Goal: Information Seeking & Learning: Learn about a topic

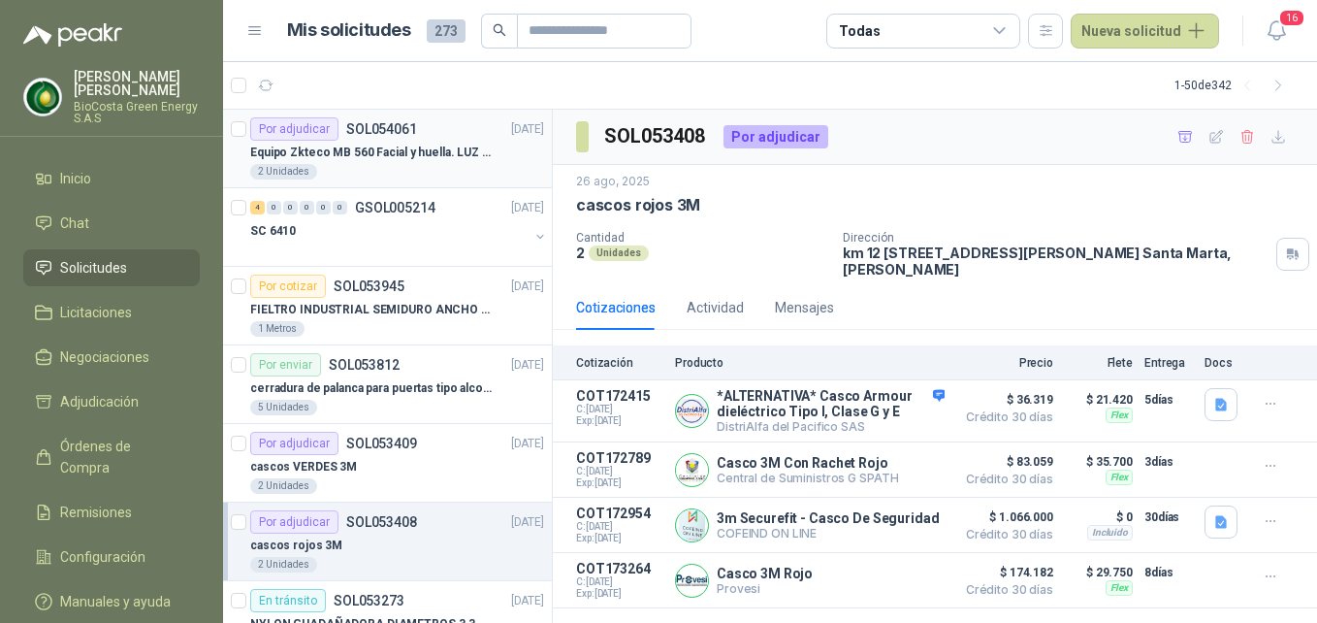
click at [410, 156] on p "Equipo Zkteco MB 560 Facial y huella. LUZ VISIBLE" at bounding box center [371, 153] width 242 height 18
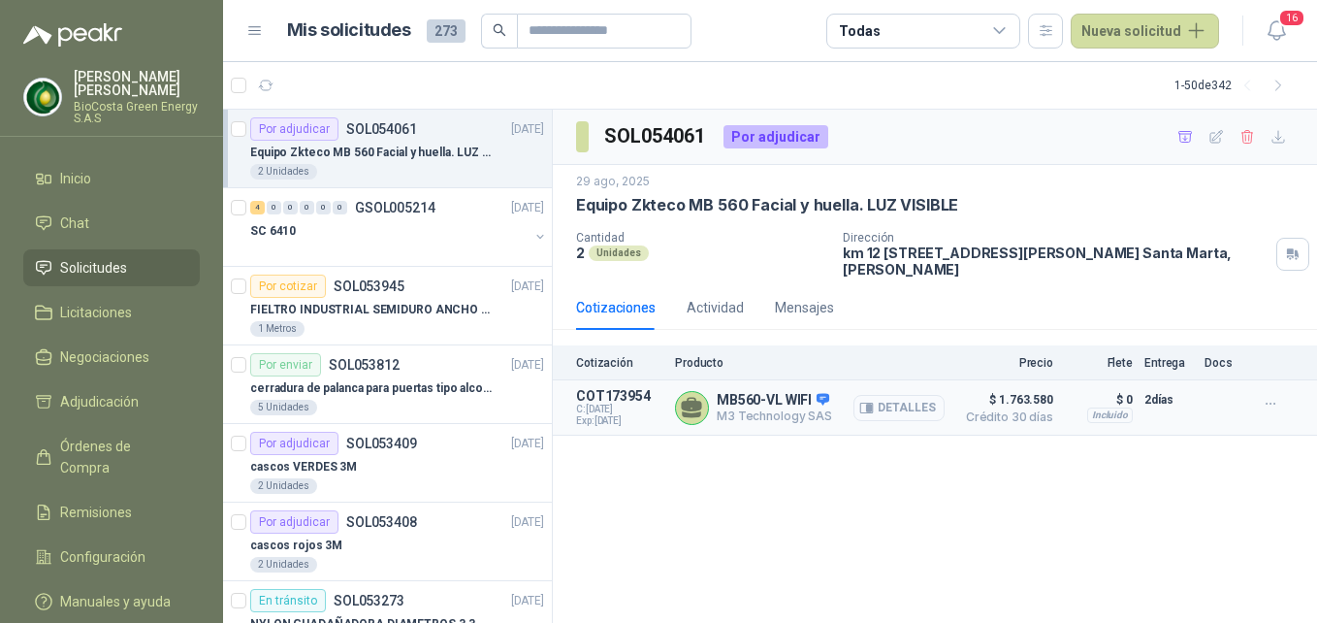
click at [870, 408] on icon "button" at bounding box center [869, 407] width 5 height 8
click at [889, 400] on button "Detalles" at bounding box center [899, 408] width 91 height 26
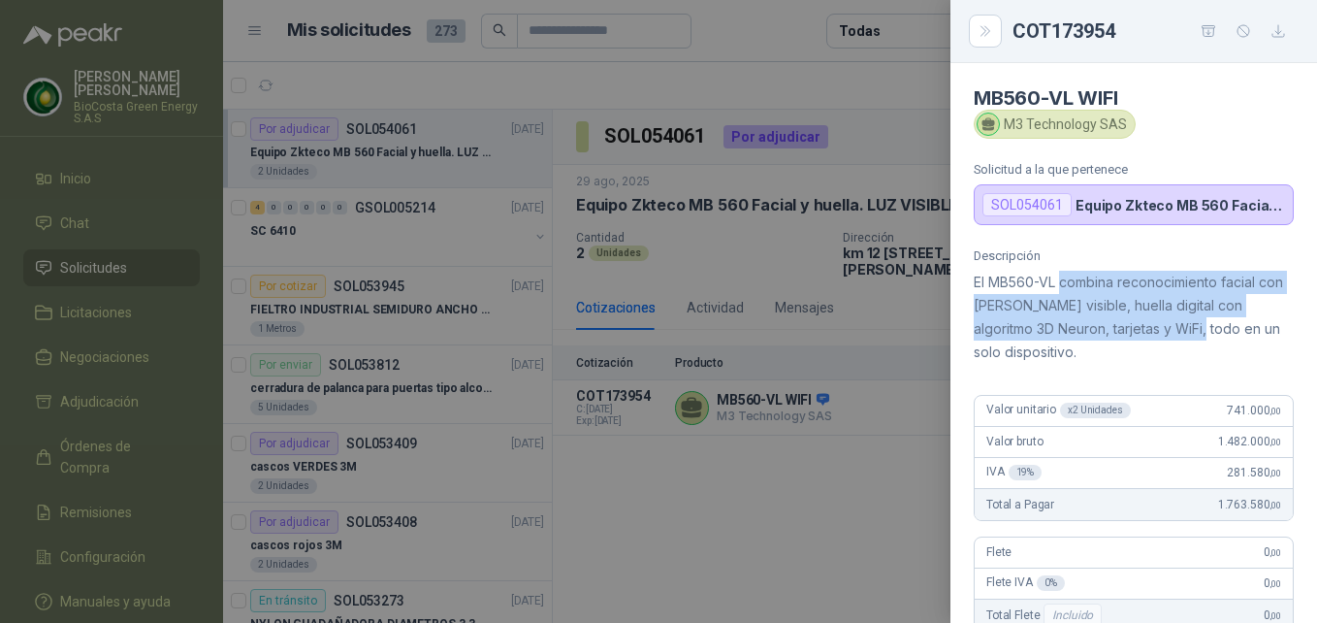
drag, startPoint x: 1081, startPoint y: 268, endPoint x: 1173, endPoint y: 344, distance: 119.1
click at [1173, 344] on div "Descripción El MB560-VL combina reconocimiento facial con [PERSON_NAME] visible…" at bounding box center [1134, 305] width 320 height 115
click at [1170, 346] on p "El MB560-VL combina reconocimiento facial con [PERSON_NAME] visible, huella dig…" at bounding box center [1134, 317] width 320 height 93
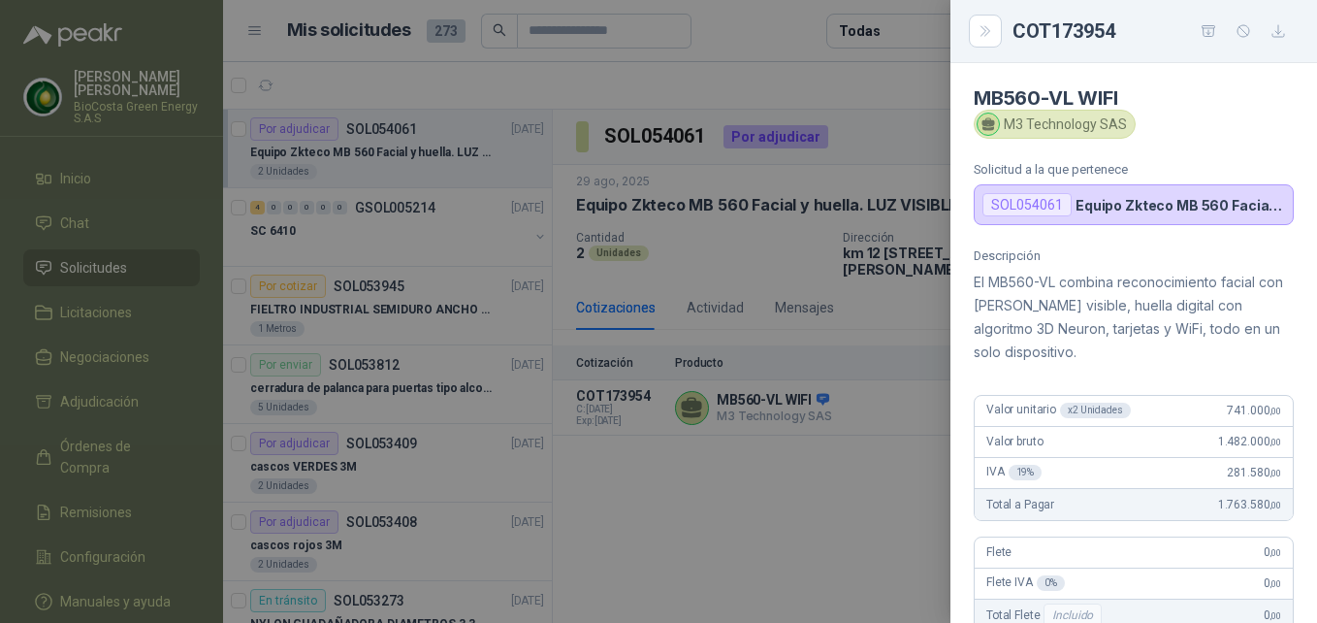
click at [705, 401] on div at bounding box center [658, 311] width 1317 height 623
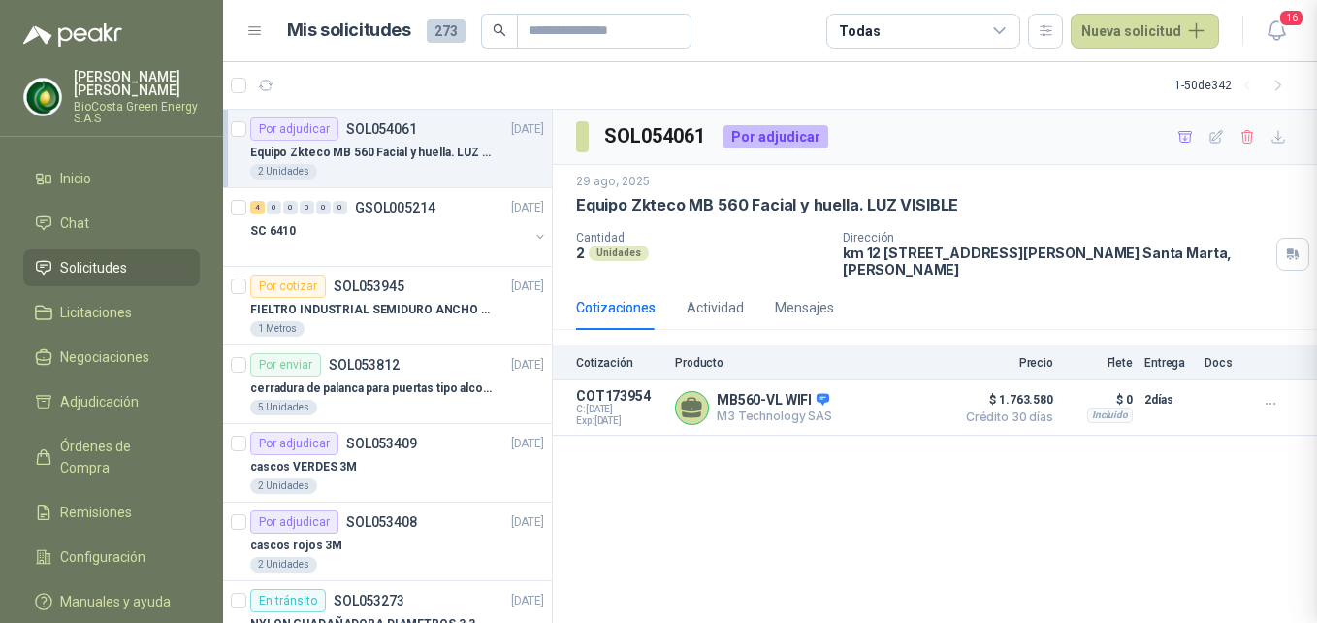
scroll to position [461, 0]
click at [452, 469] on div "cascos VERDES 3M" at bounding box center [397, 466] width 294 height 23
